Goal: Check status: Check status

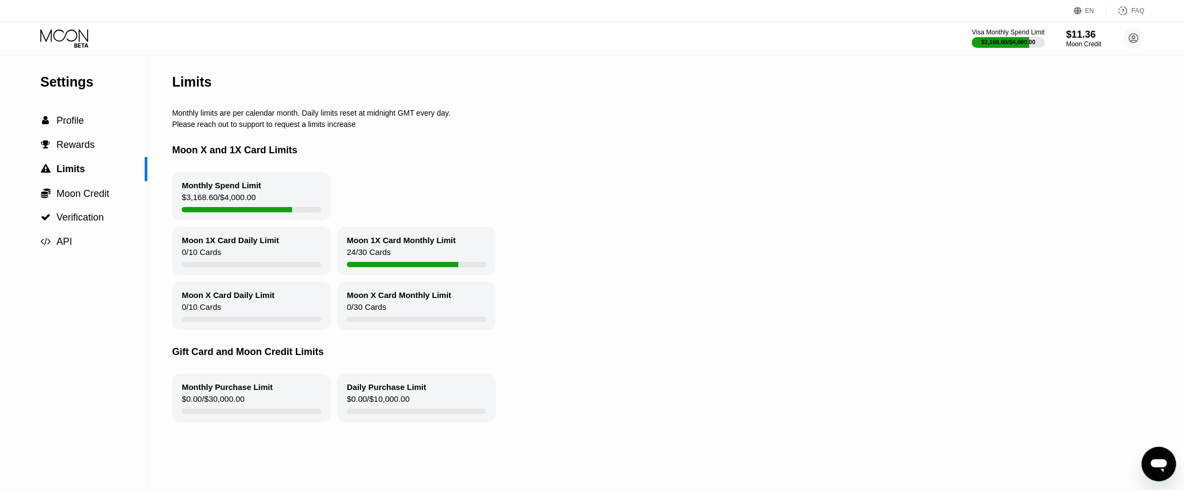
click at [65, 33] on icon at bounding box center [65, 38] width 50 height 19
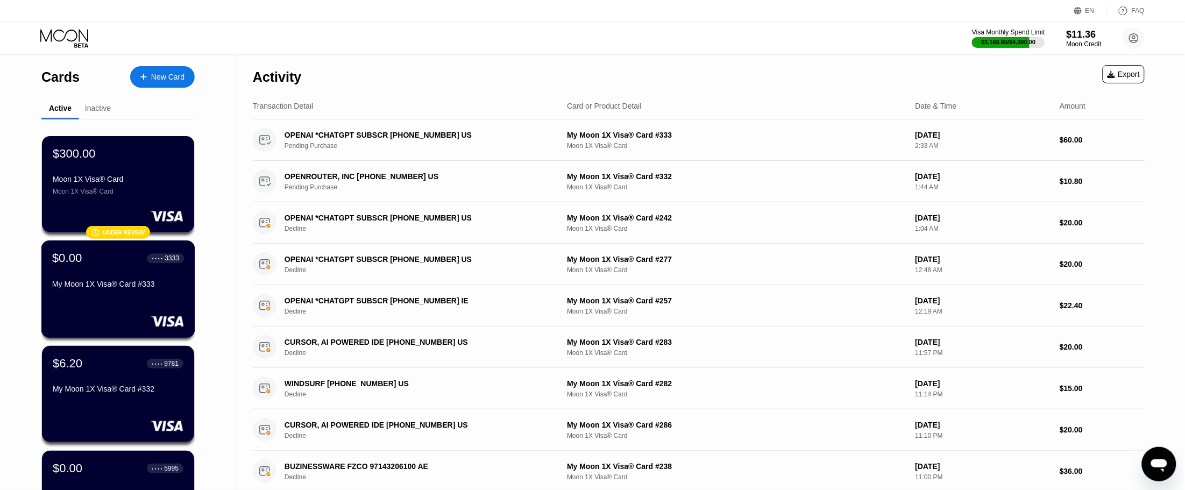
click at [100, 280] on div "$0.00 ● ● ● ● 3333 My Moon 1X Visa® Card #333" at bounding box center [118, 271] width 132 height 41
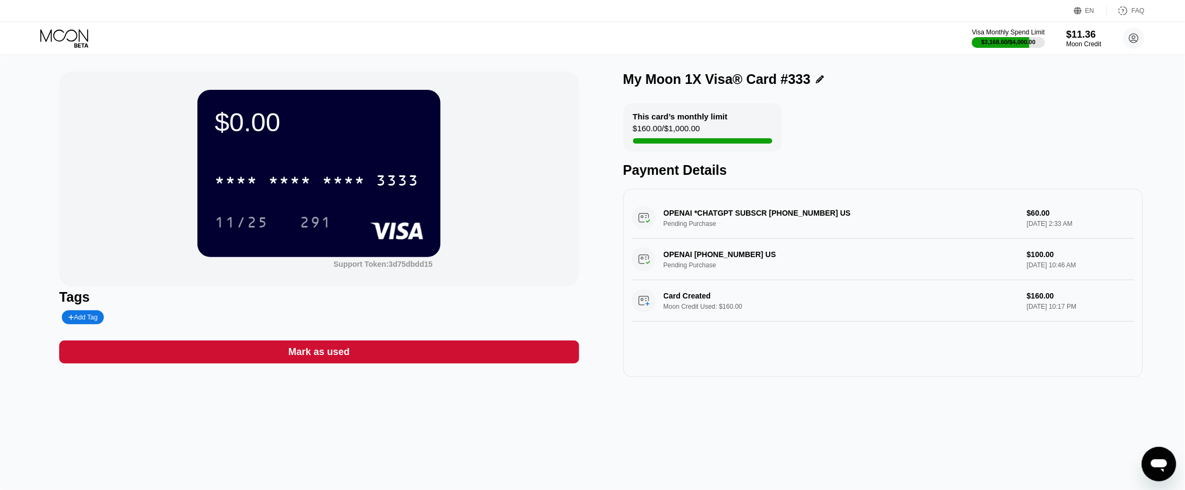
scroll to position [134, 0]
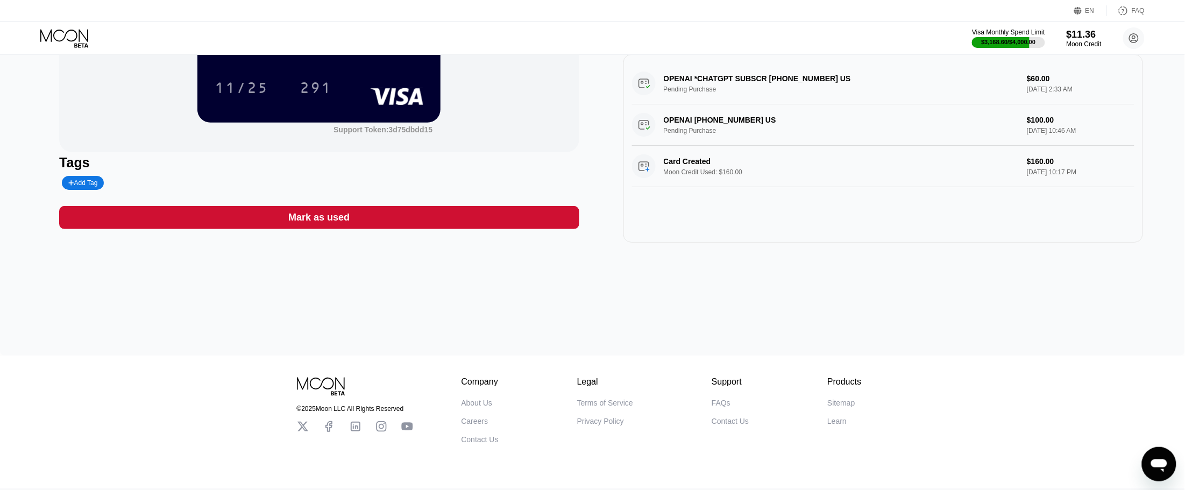
click at [530, 154] on div "$0.00 * * * * * * * * * * * * 3333 11/25 291 Support Token: 3d75dbdd15 Tags Add…" at bounding box center [319, 90] width 520 height 306
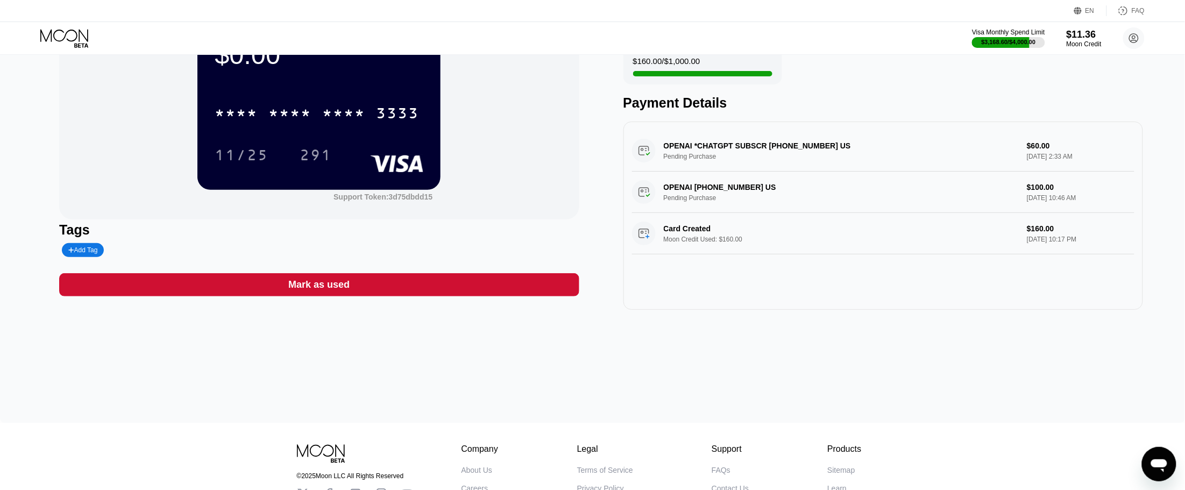
click at [1069, 202] on div "OPENAI [PHONE_NUMBER] US Pending Purchase $100.00 [DATE] 10:46 AM" at bounding box center [883, 192] width 502 height 41
